Goal: Task Accomplishment & Management: Manage account settings

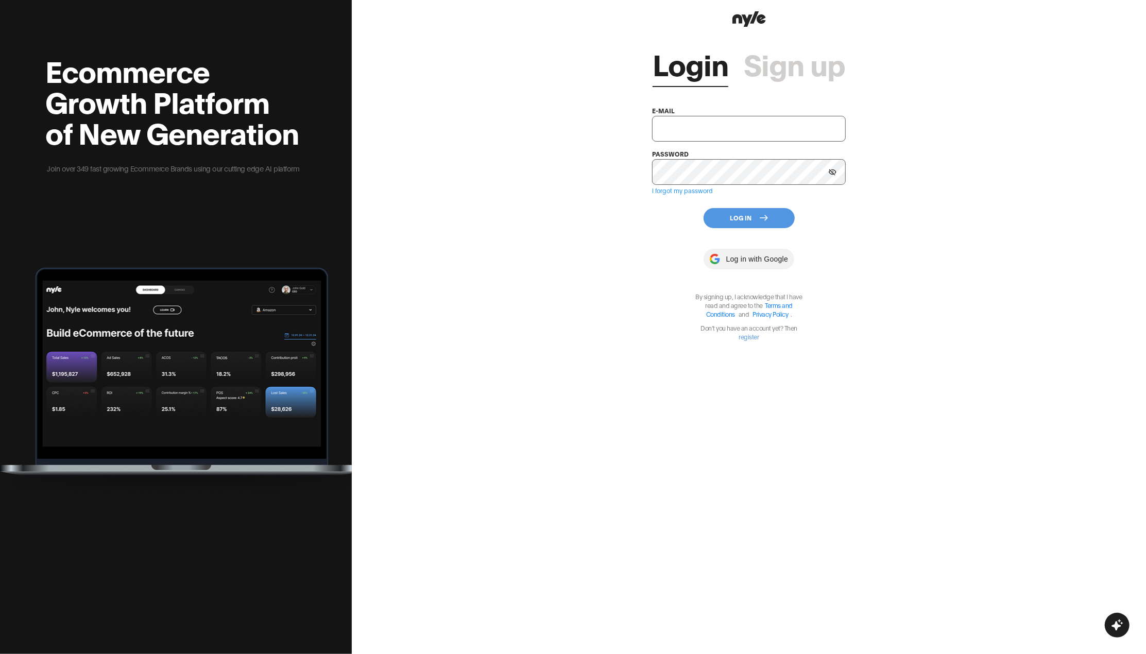
click at [659, 126] on input "text" at bounding box center [748, 129] width 193 height 26
type input "[EMAIL_ADDRESS][PERSON_NAME]"
click at [771, 223] on button "Log In" at bounding box center [749, 218] width 91 height 20
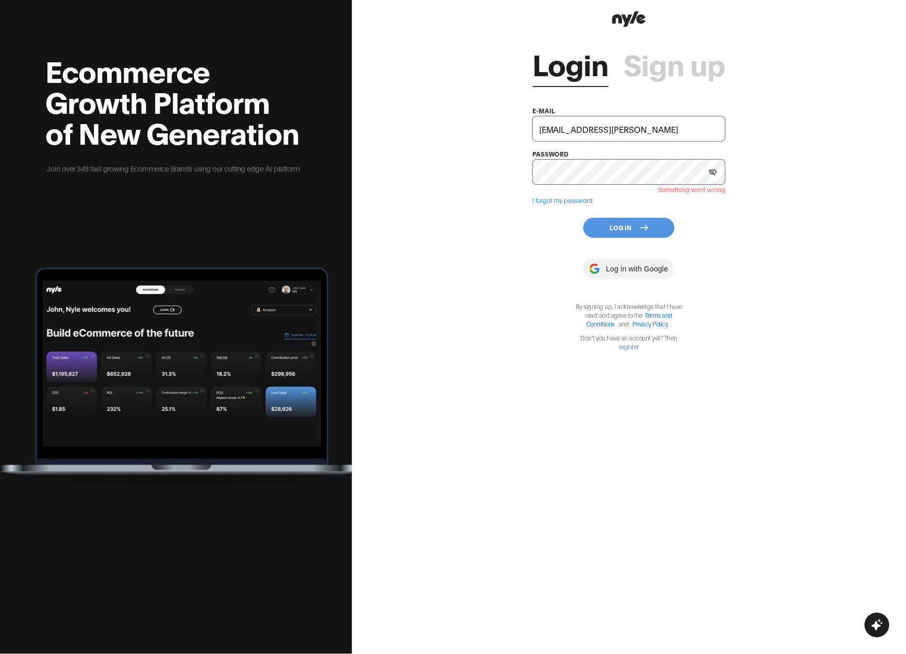
click at [702, 425] on div "Login Sign up e-mail [EMAIL_ADDRESS][PERSON_NAME] password Something went wrong…" at bounding box center [629, 327] width 554 height 654
